Goal: Information Seeking & Learning: Learn about a topic

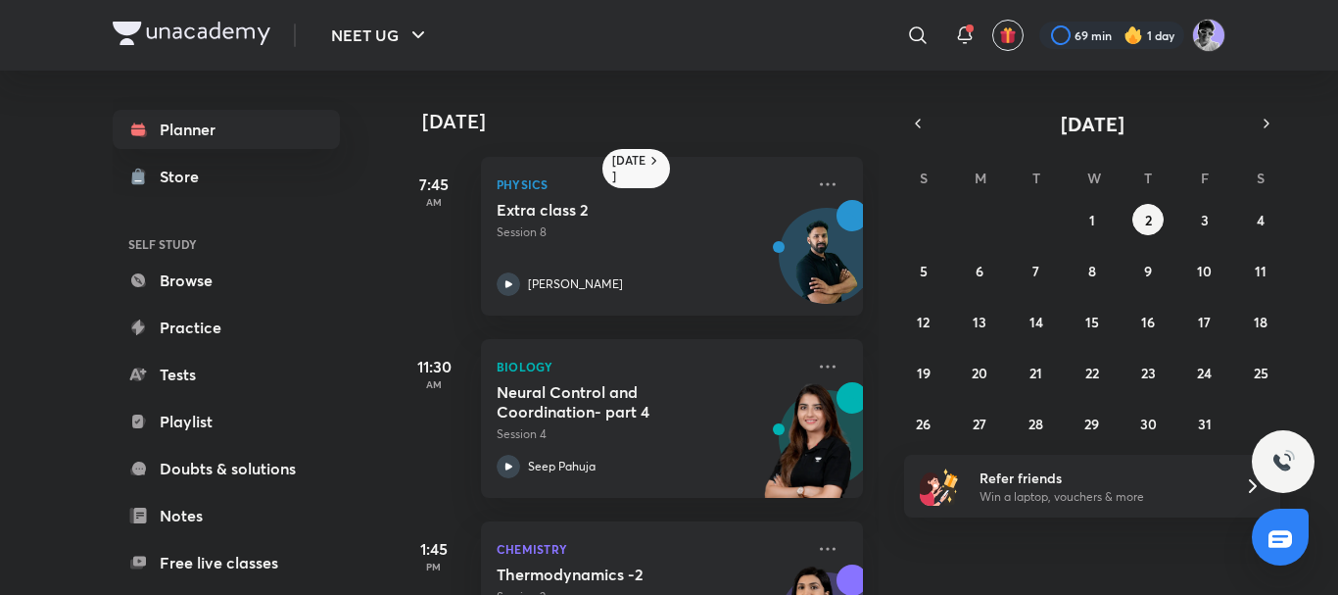
scroll to position [319, 0]
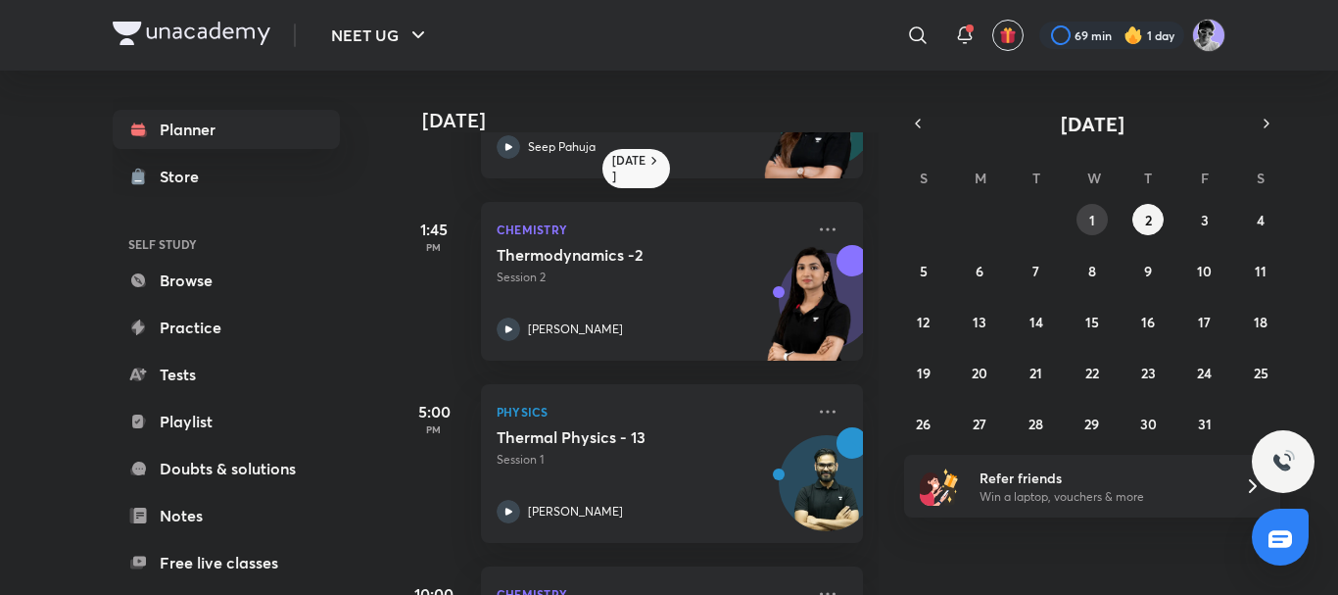
click at [1081, 224] on button "1" at bounding box center [1092, 219] width 31 height 31
click at [1142, 222] on button "2" at bounding box center [1148, 219] width 31 height 31
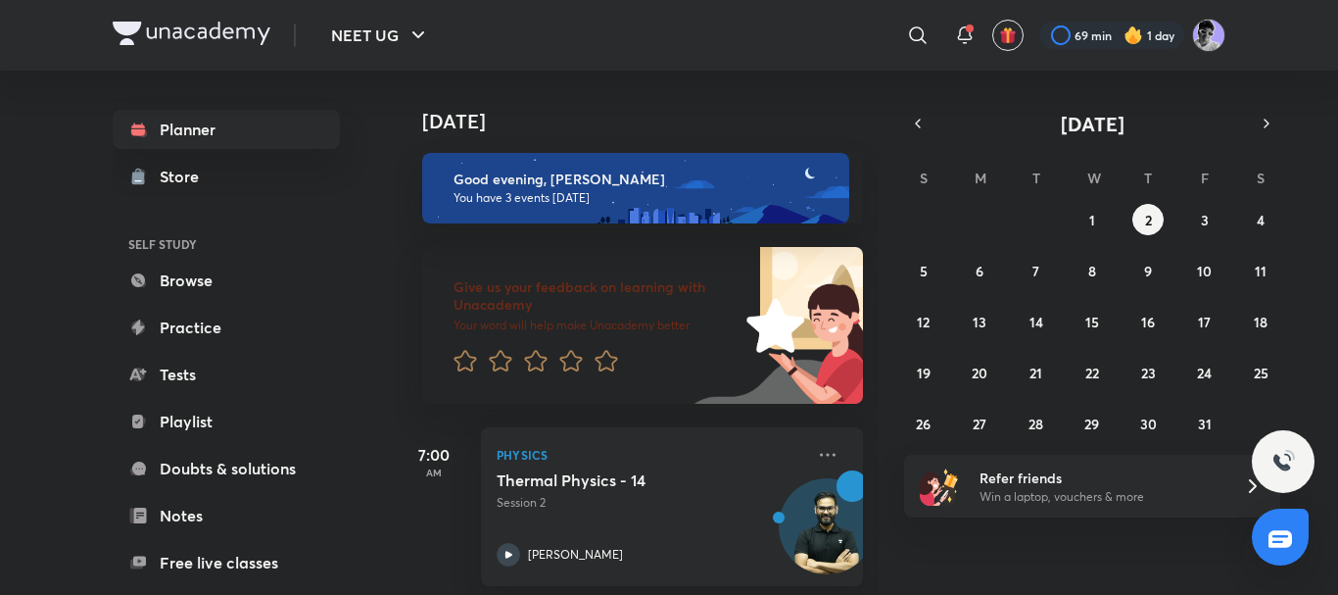
scroll to position [386, 0]
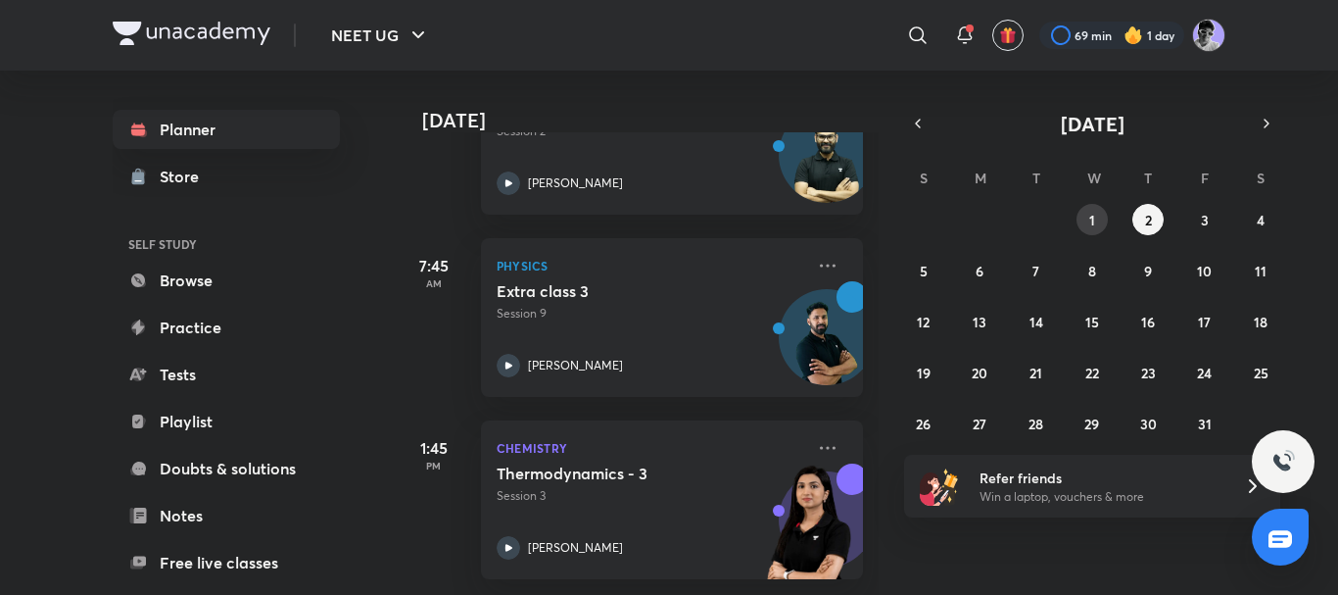
click at [1081, 212] on button "1" at bounding box center [1092, 219] width 31 height 31
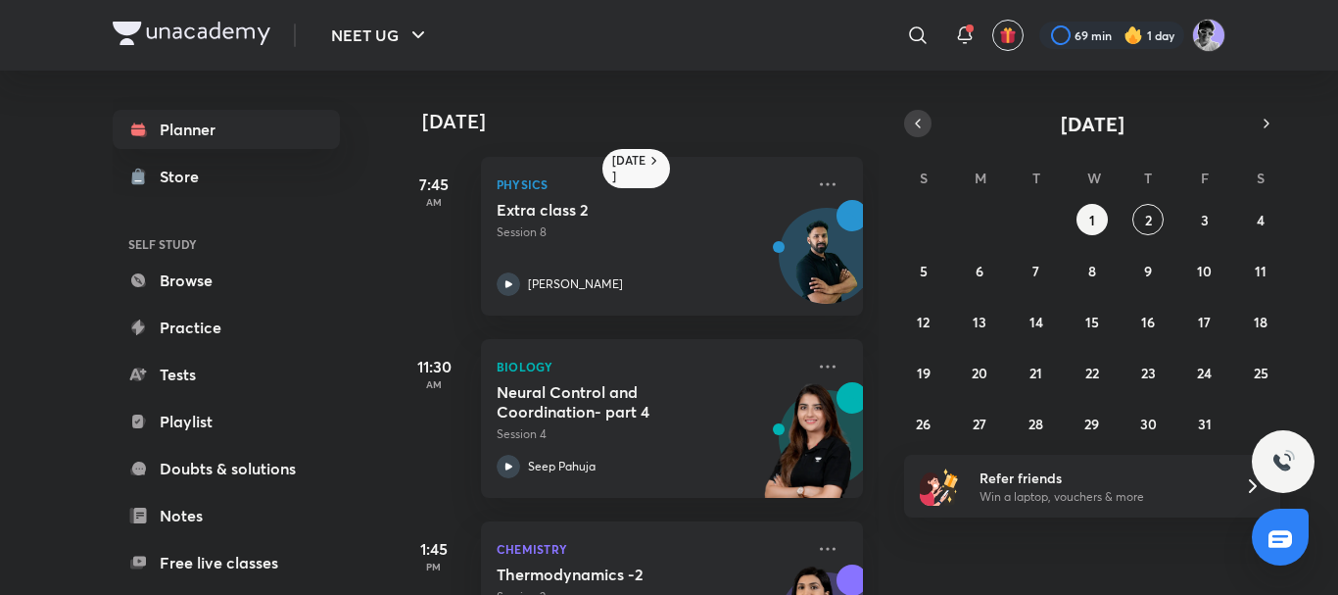
click at [920, 128] on icon "button" at bounding box center [918, 124] width 16 height 18
click at [1038, 418] on abbr "30" at bounding box center [1036, 423] width 17 height 19
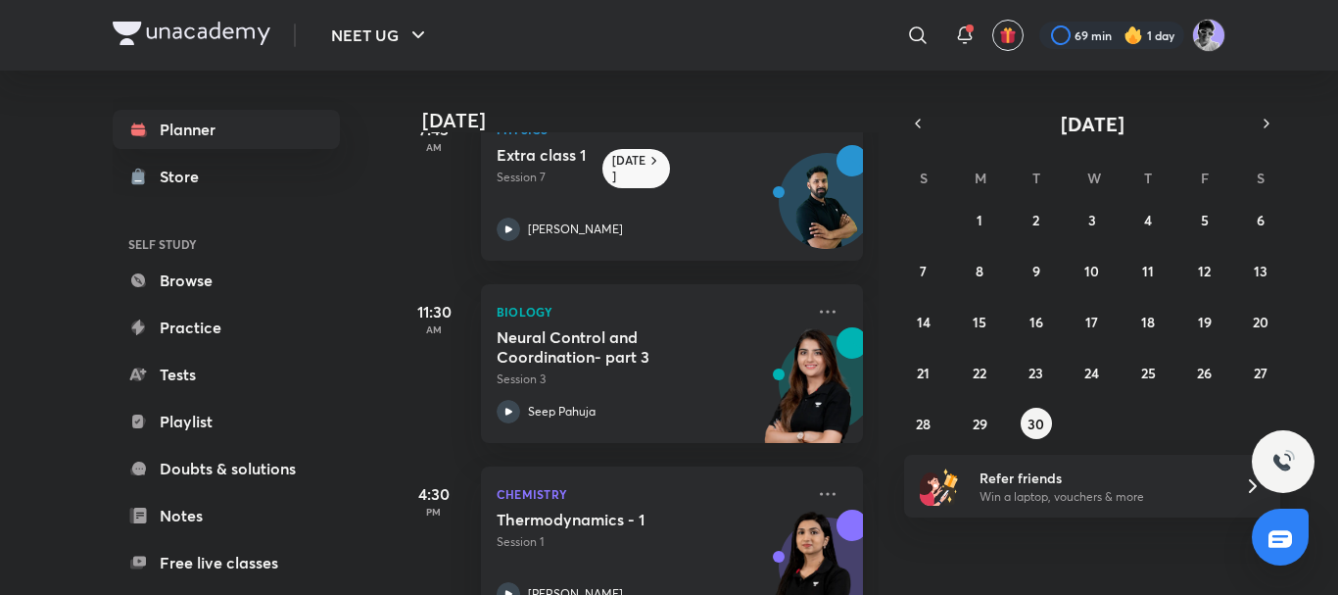
scroll to position [253, 0]
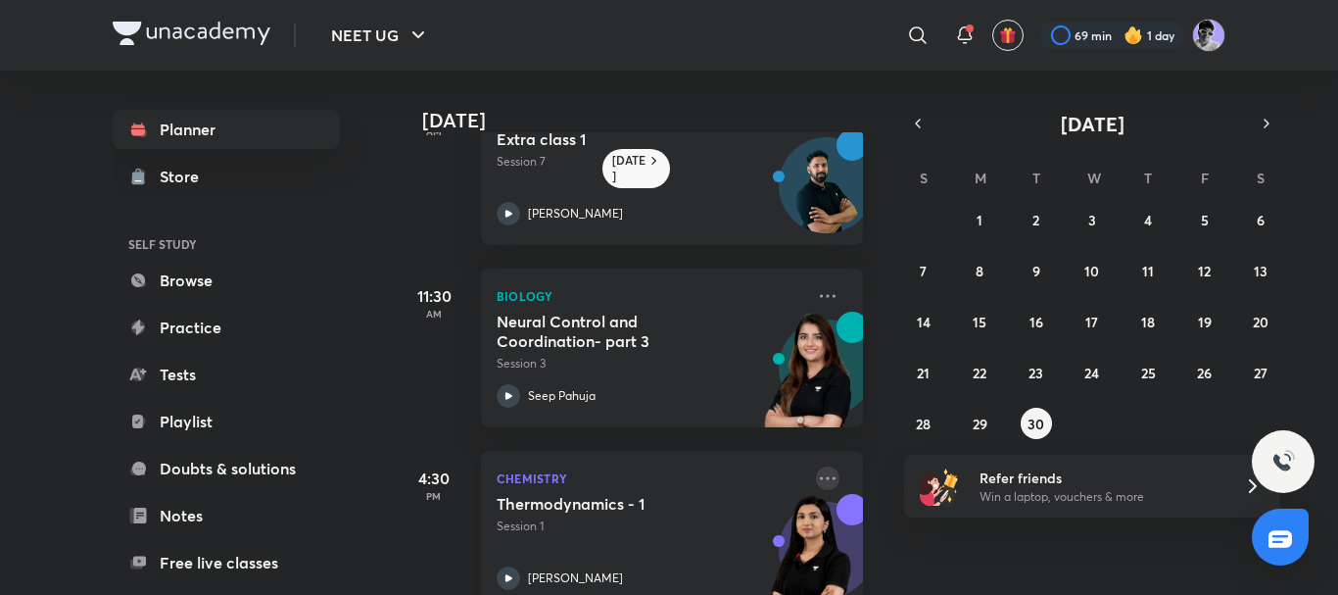
click at [820, 477] on icon at bounding box center [828, 477] width 16 height 3
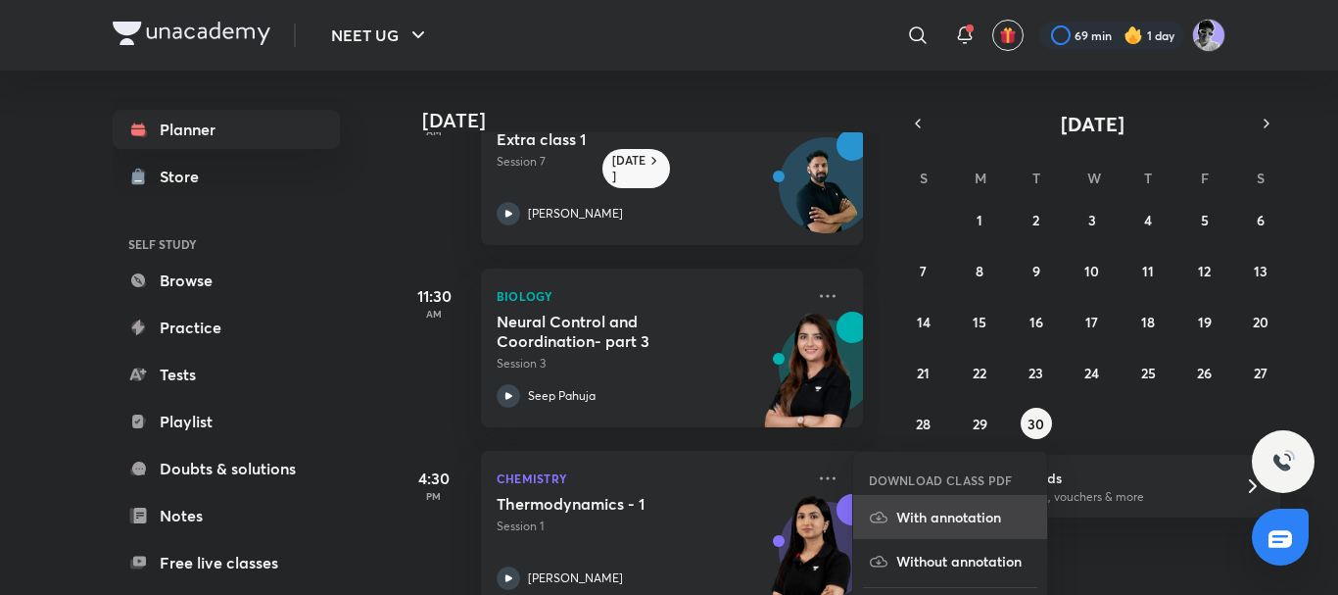
click at [933, 516] on p "With annotation" at bounding box center [964, 517] width 135 height 21
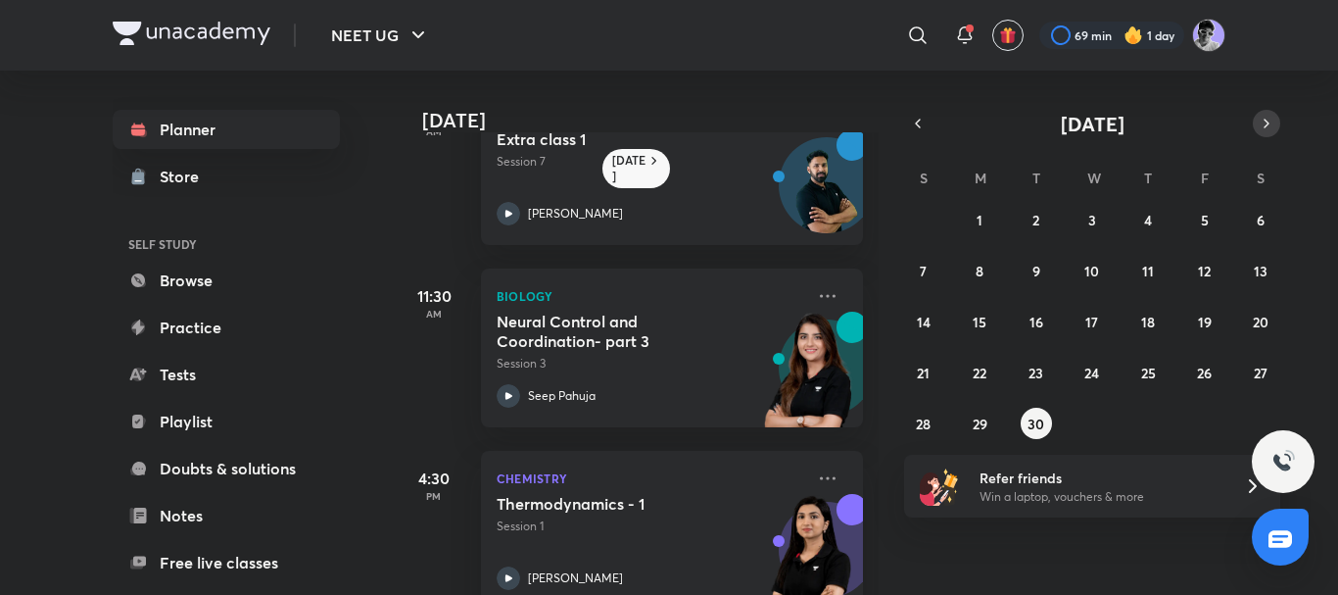
click at [1257, 126] on button "button" at bounding box center [1266, 123] width 27 height 27
click at [837, 231] on img at bounding box center [827, 195] width 94 height 94
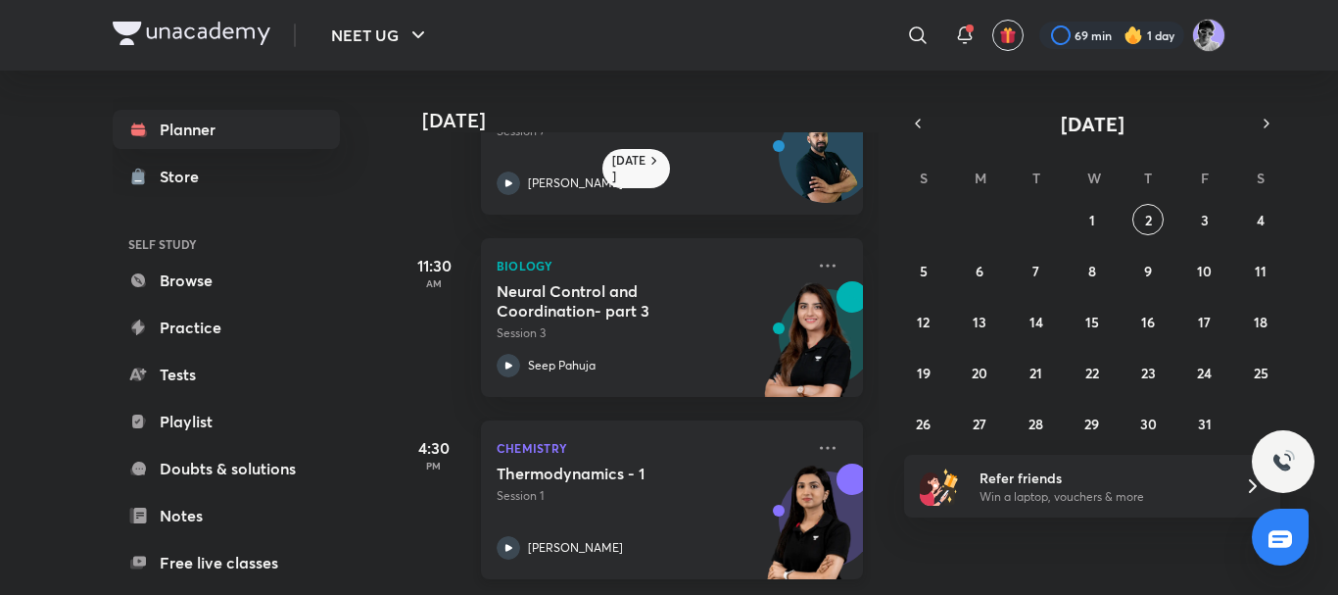
click at [493, 541] on div "Chemistry Thermodynamics - 1 Session 1 [PERSON_NAME]" at bounding box center [672, 499] width 382 height 159
click at [1097, 231] on button "1" at bounding box center [1092, 219] width 31 height 31
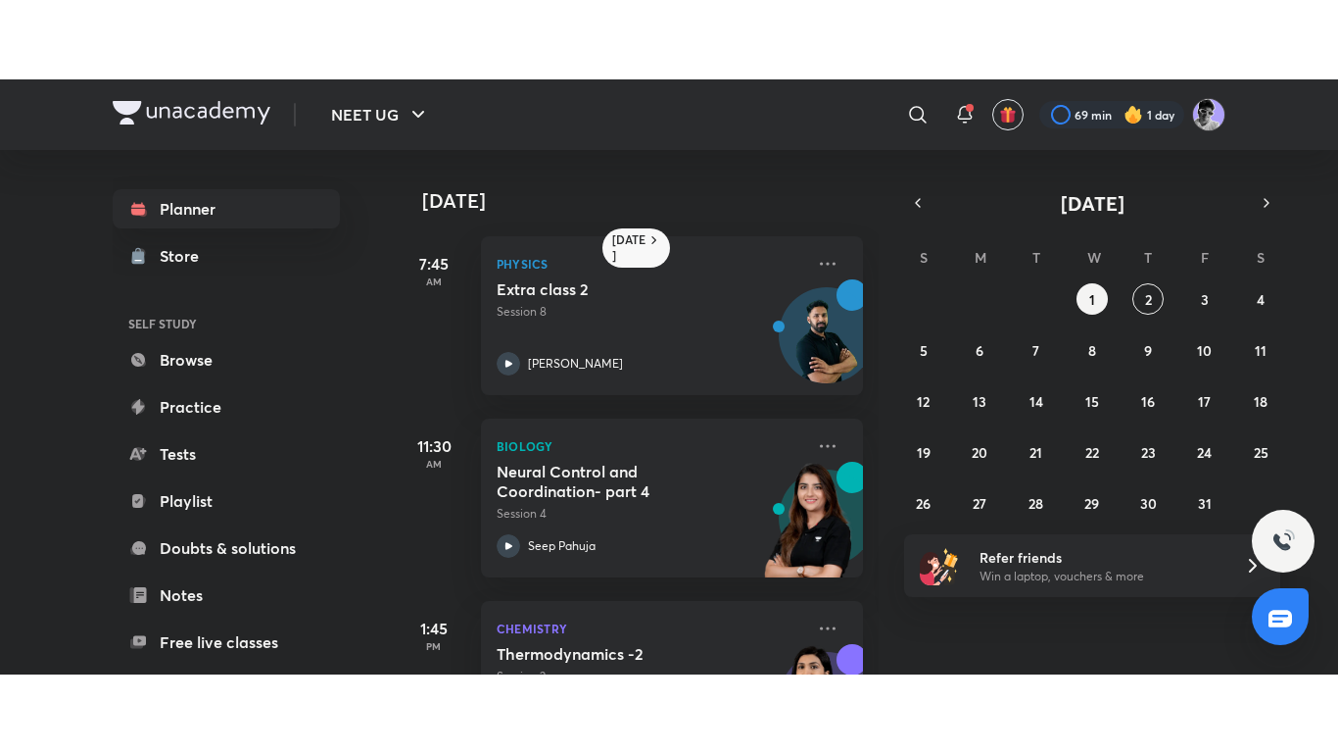
scroll to position [480, 0]
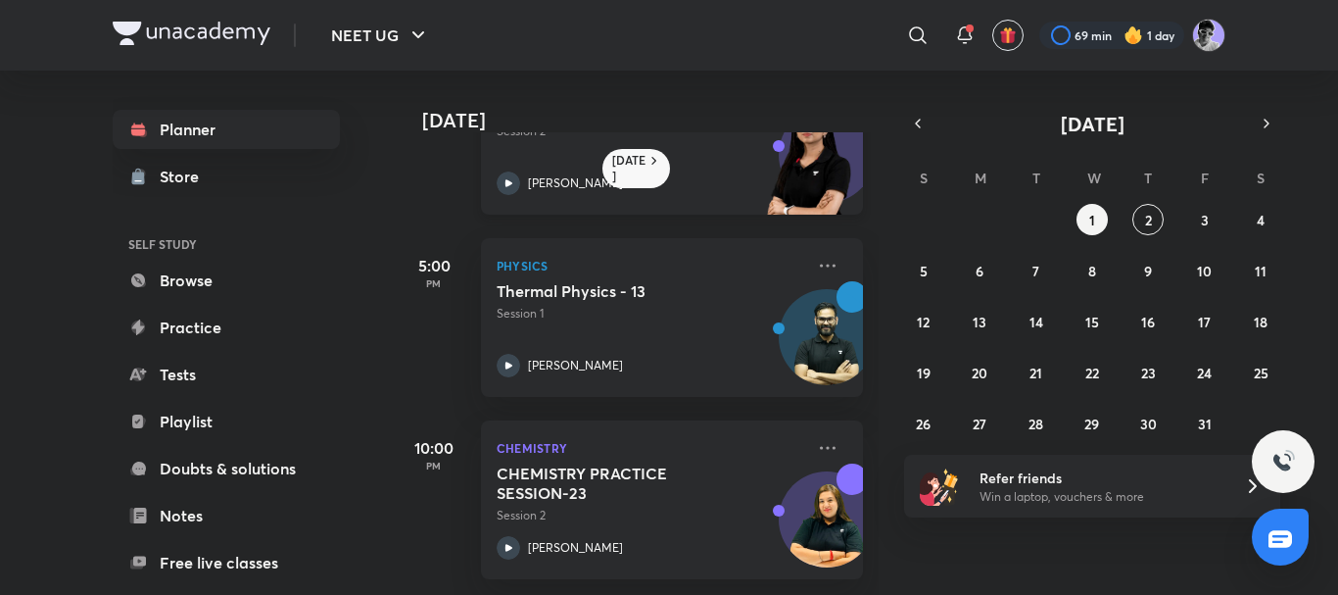
click at [504, 171] on icon at bounding box center [509, 183] width 24 height 24
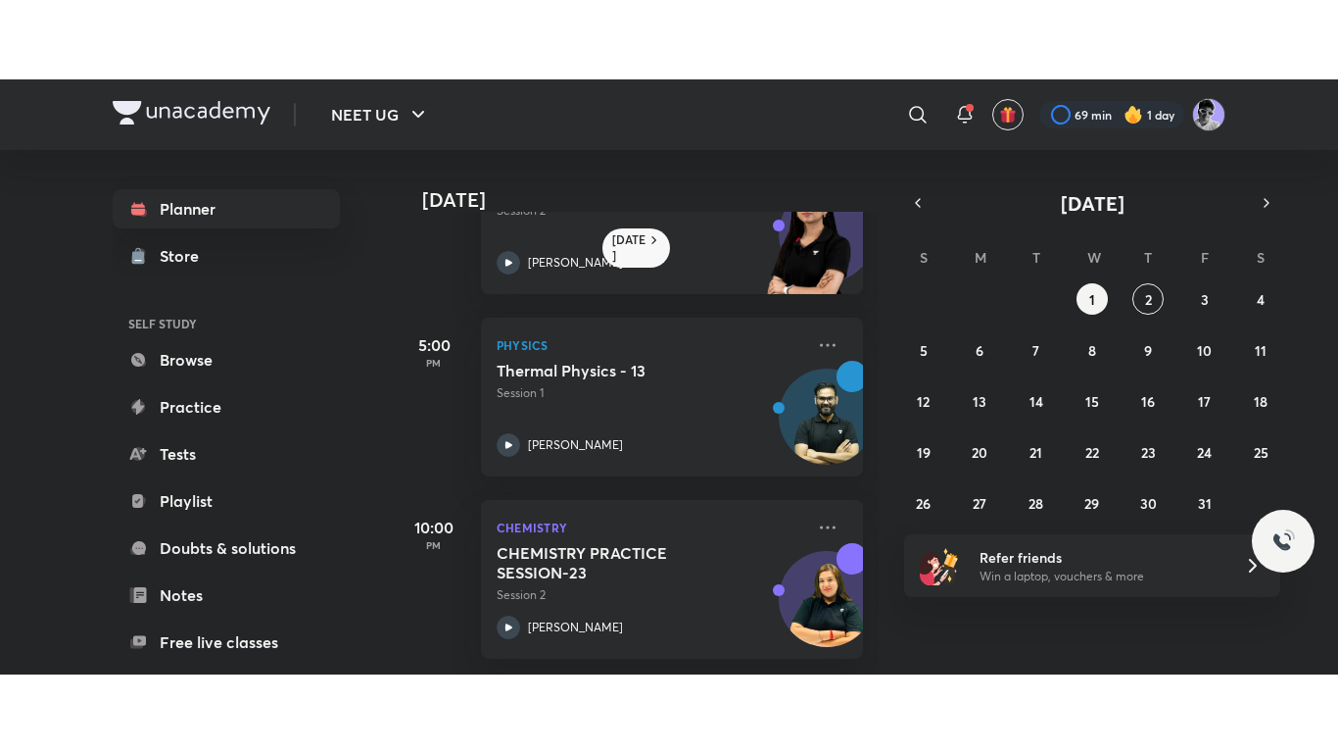
scroll to position [322, 0]
